Goal: Navigation & Orientation: Find specific page/section

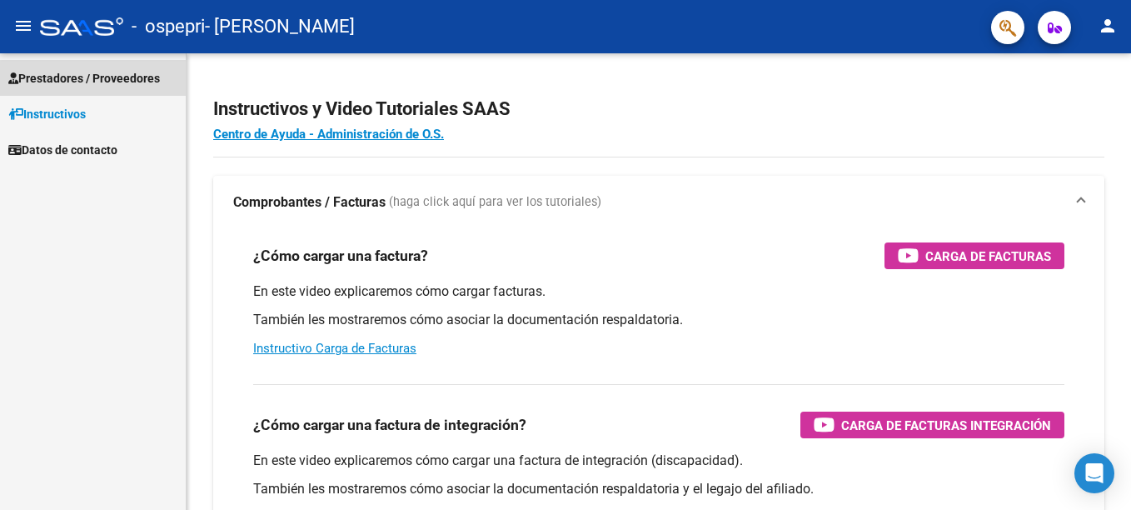
drag, startPoint x: 1024, startPoint y: 0, endPoint x: 120, endPoint y: 85, distance: 908.4
click at [120, 85] on span "Prestadores / Proveedores" at bounding box center [84, 78] width 152 height 18
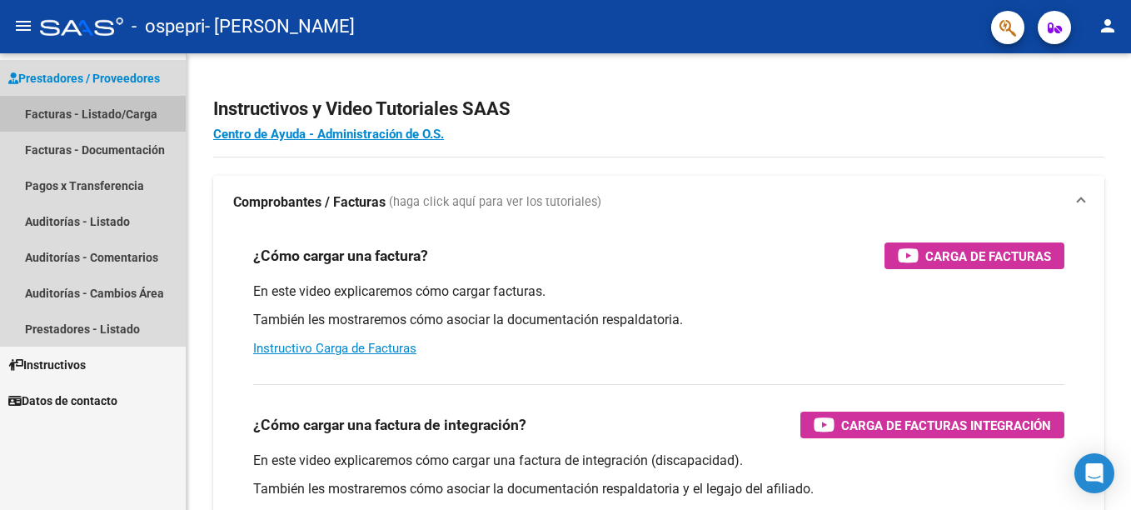
click at [120, 123] on link "Facturas - Listado/Carga" at bounding box center [93, 114] width 186 height 36
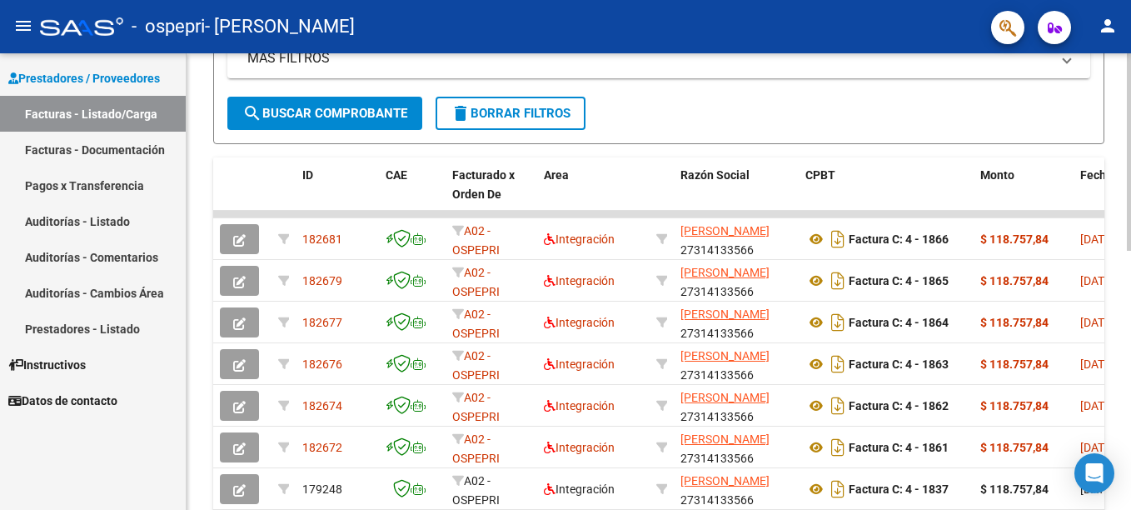
click at [1130, 239] on html "menu - ospepri - [PERSON_NAME] person Prestadores / Proveedores Facturas - List…" at bounding box center [565, 255] width 1131 height 510
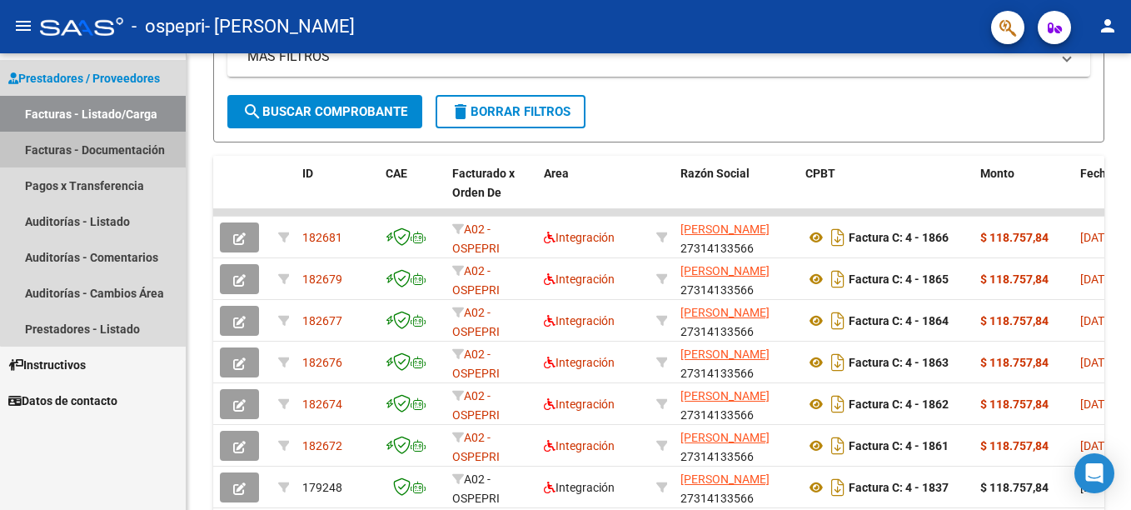
click at [127, 151] on link "Facturas - Documentación" at bounding box center [93, 150] width 186 height 36
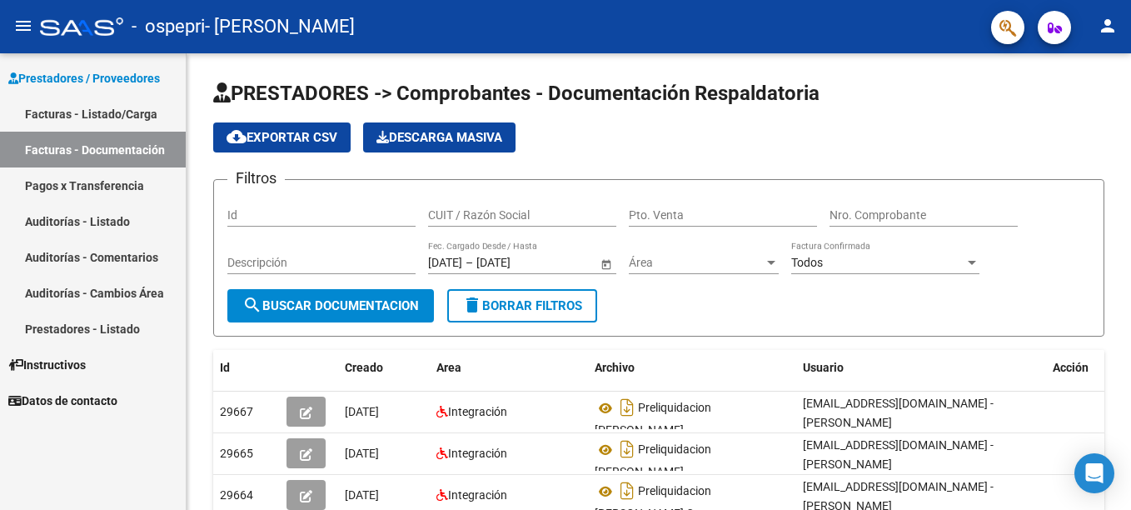
click at [94, 227] on link "Auditorías - Listado" at bounding box center [93, 221] width 186 height 36
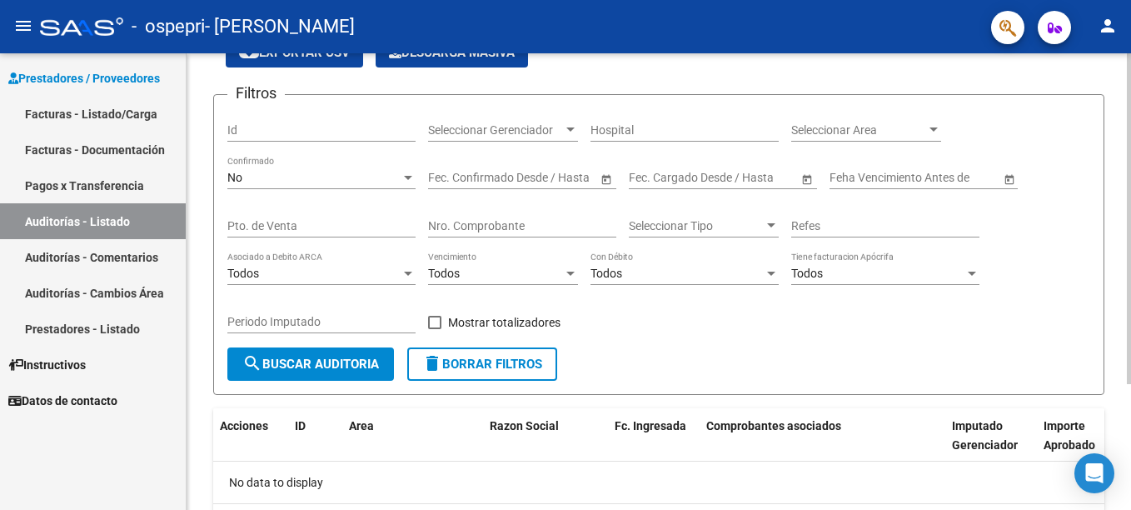
scroll to position [174, 0]
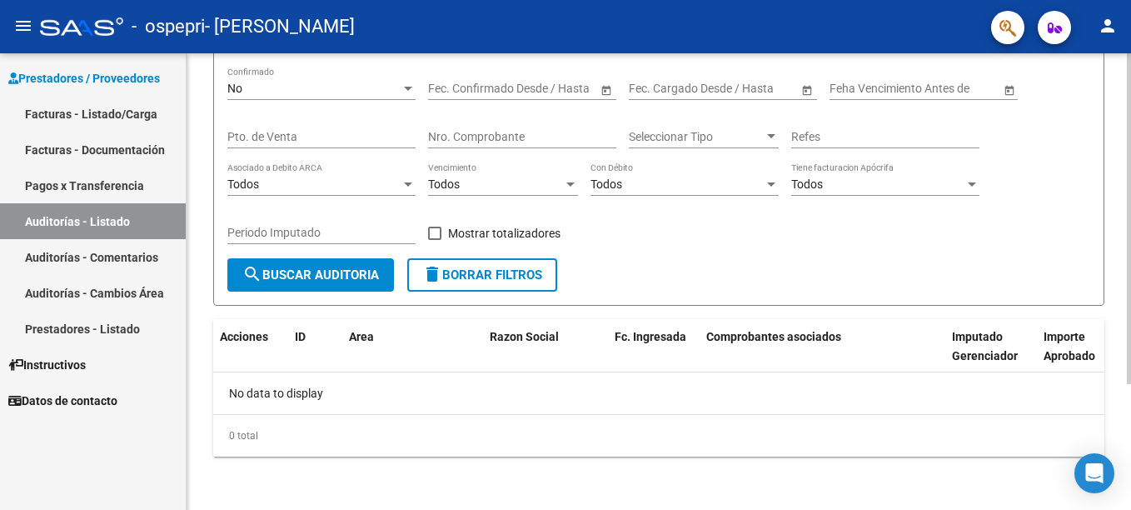
click at [1121, 336] on div "PRESTADORES -> Auditoría de Comprobantes / Prestaciones cloud_download Exportar…" at bounding box center [661, 194] width 949 height 630
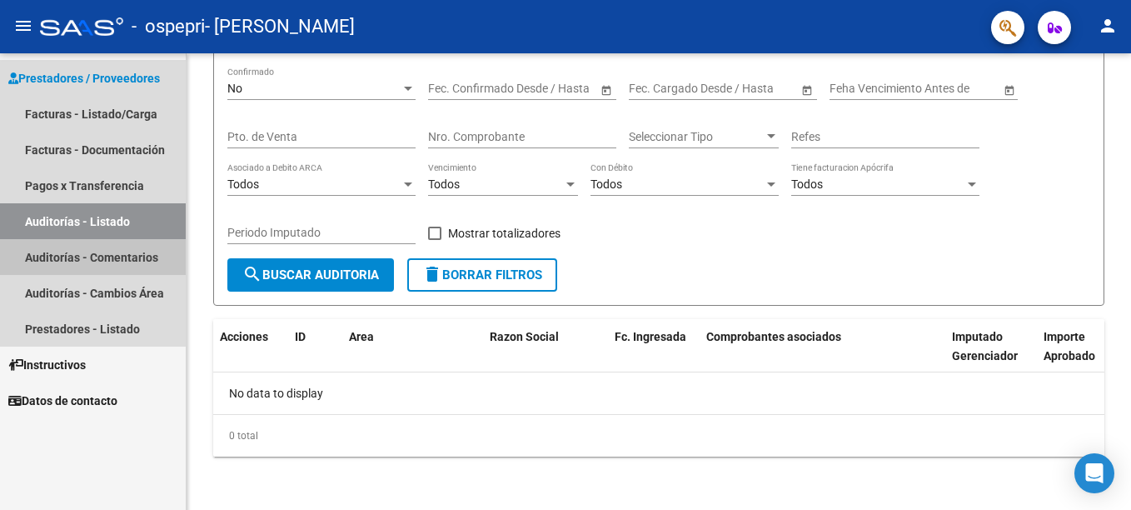
click at [112, 251] on link "Auditorías - Comentarios" at bounding box center [93, 257] width 186 height 36
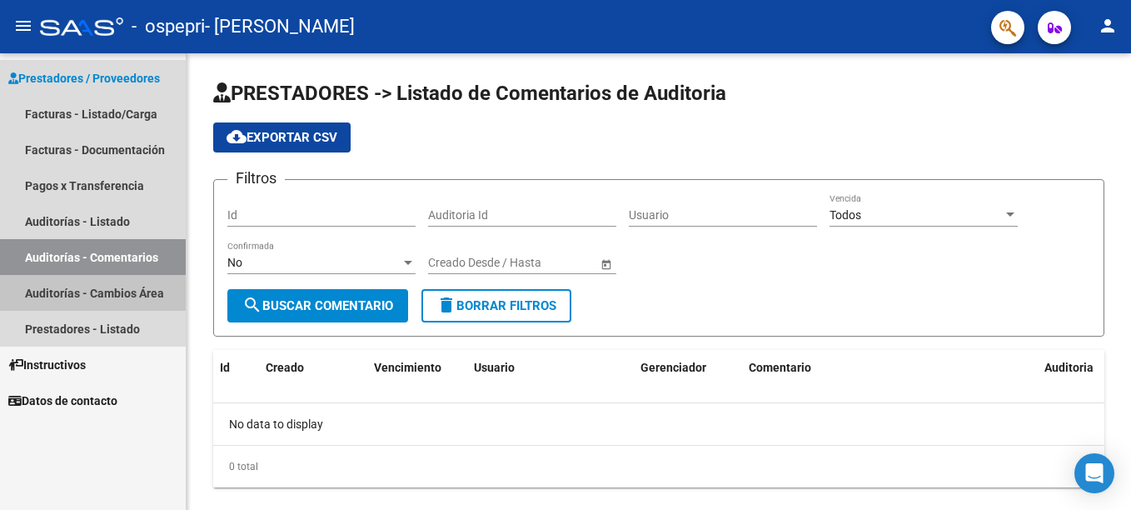
click at [88, 296] on link "Auditorías - Cambios Área" at bounding box center [93, 293] width 186 height 36
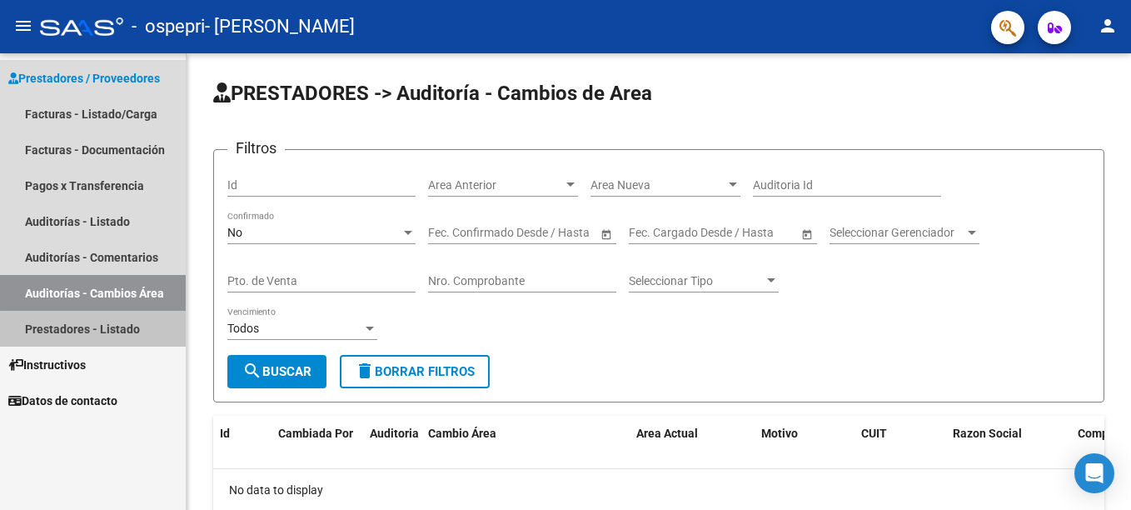
click at [93, 330] on link "Prestadores - Listado" at bounding box center [93, 329] width 186 height 36
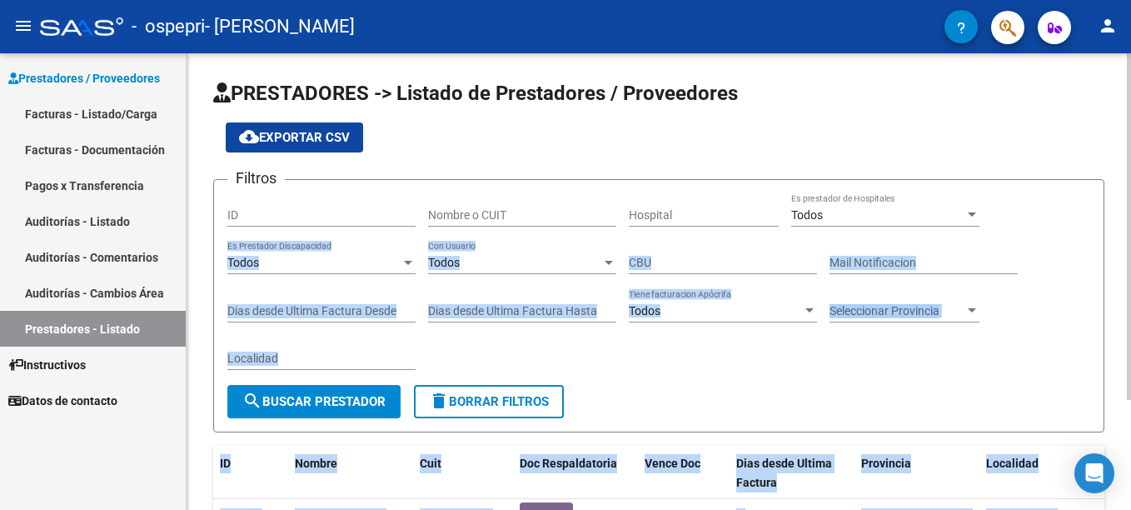
drag, startPoint x: 1126, startPoint y: 179, endPoint x: 1128, endPoint y: 241, distance: 61.7
click at [1128, 241] on div "PRESTADORES -> Listado de Prestadores / Proveedores cloud_download Exportar CSV…" at bounding box center [661, 345] width 949 height 585
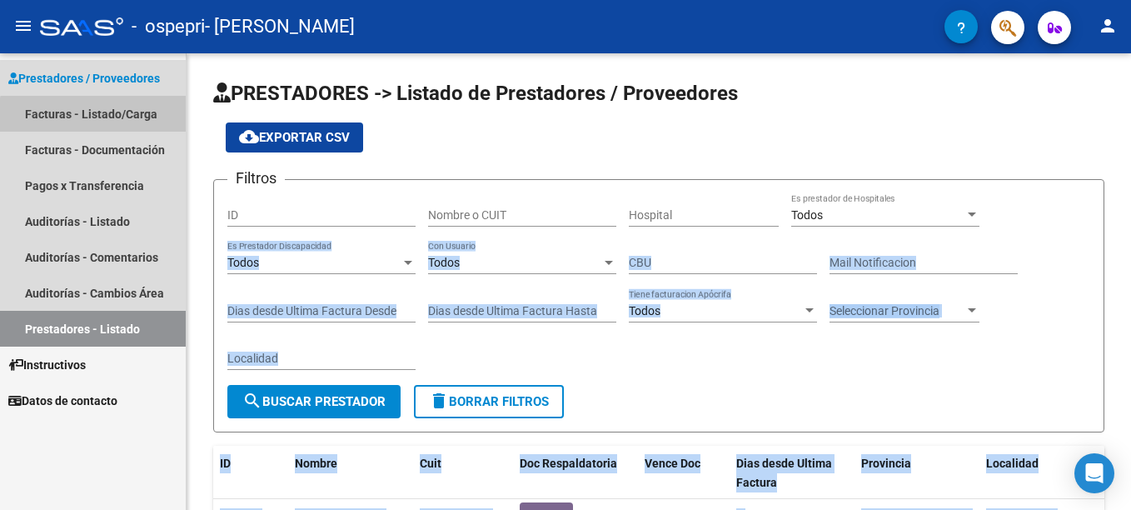
click at [102, 120] on link "Facturas - Listado/Carga" at bounding box center [93, 114] width 186 height 36
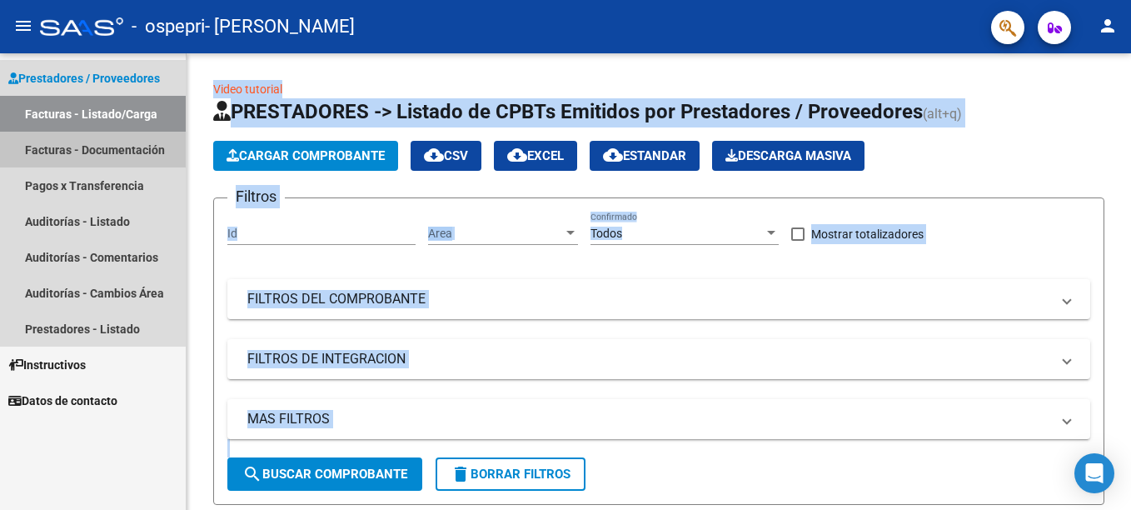
click at [112, 157] on link "Facturas - Documentación" at bounding box center [93, 150] width 186 height 36
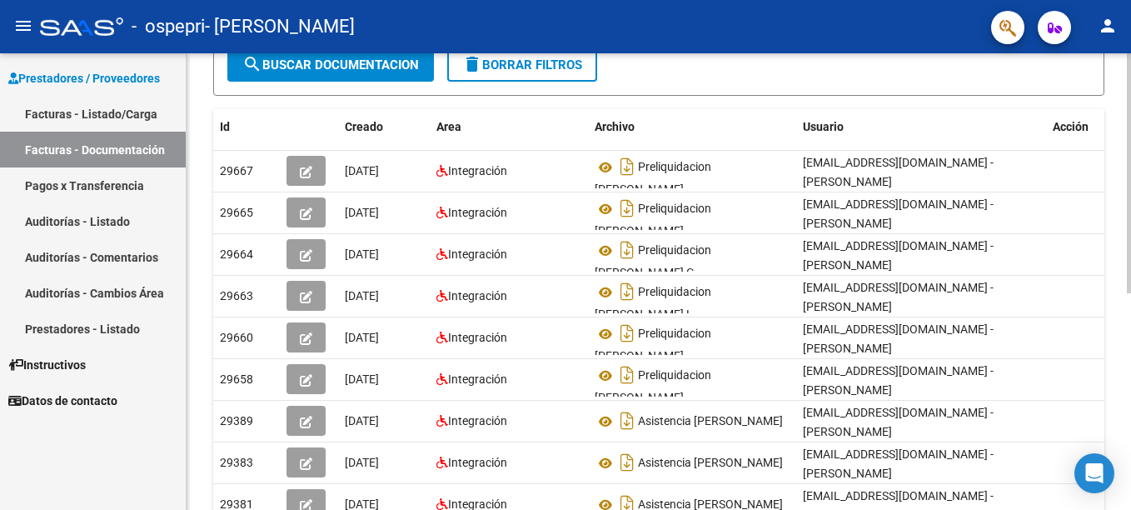
scroll to position [172, 0]
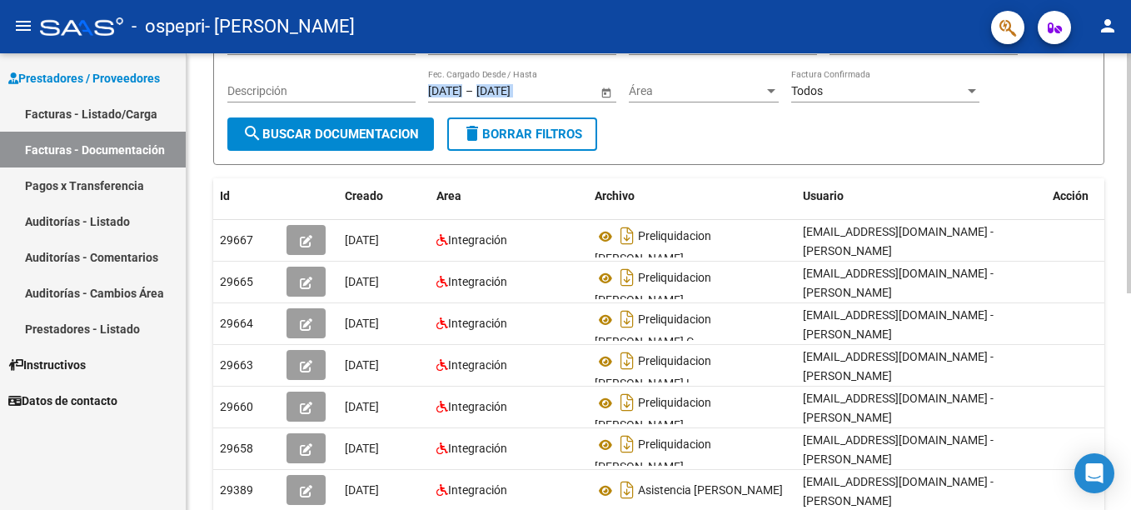
click at [1119, 192] on div "PRESTADORES -> Comprobantes - Documentación Respaldatoria cloud_download Export…" at bounding box center [661, 309] width 949 height 855
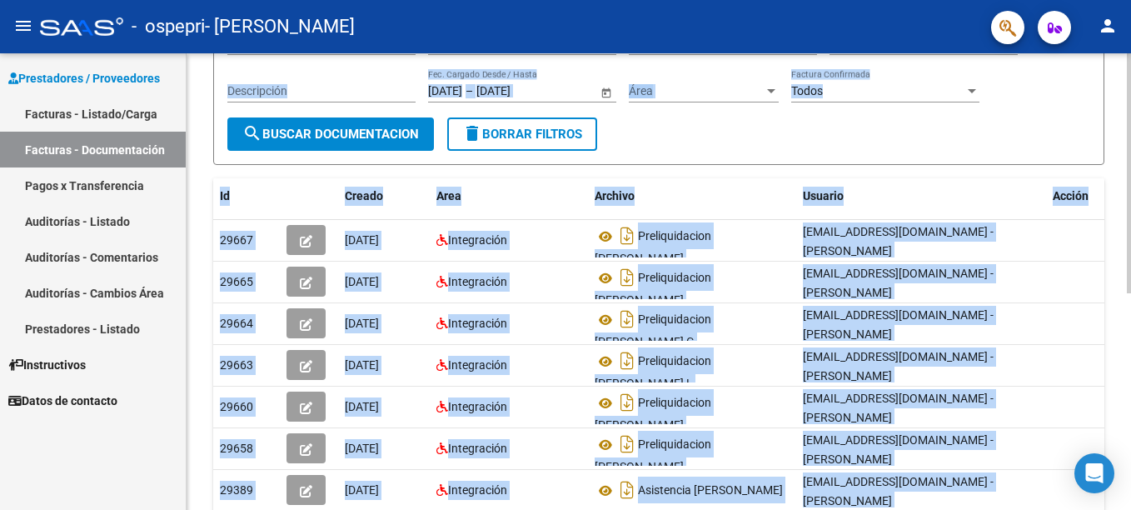
click at [936, 130] on form "Filtros Id CUIT / Razón Social Pto. Venta Nro. Comprobante Descripción [DATE] […" at bounding box center [658, 85] width 891 height 157
